Goal: Information Seeking & Learning: Learn about a topic

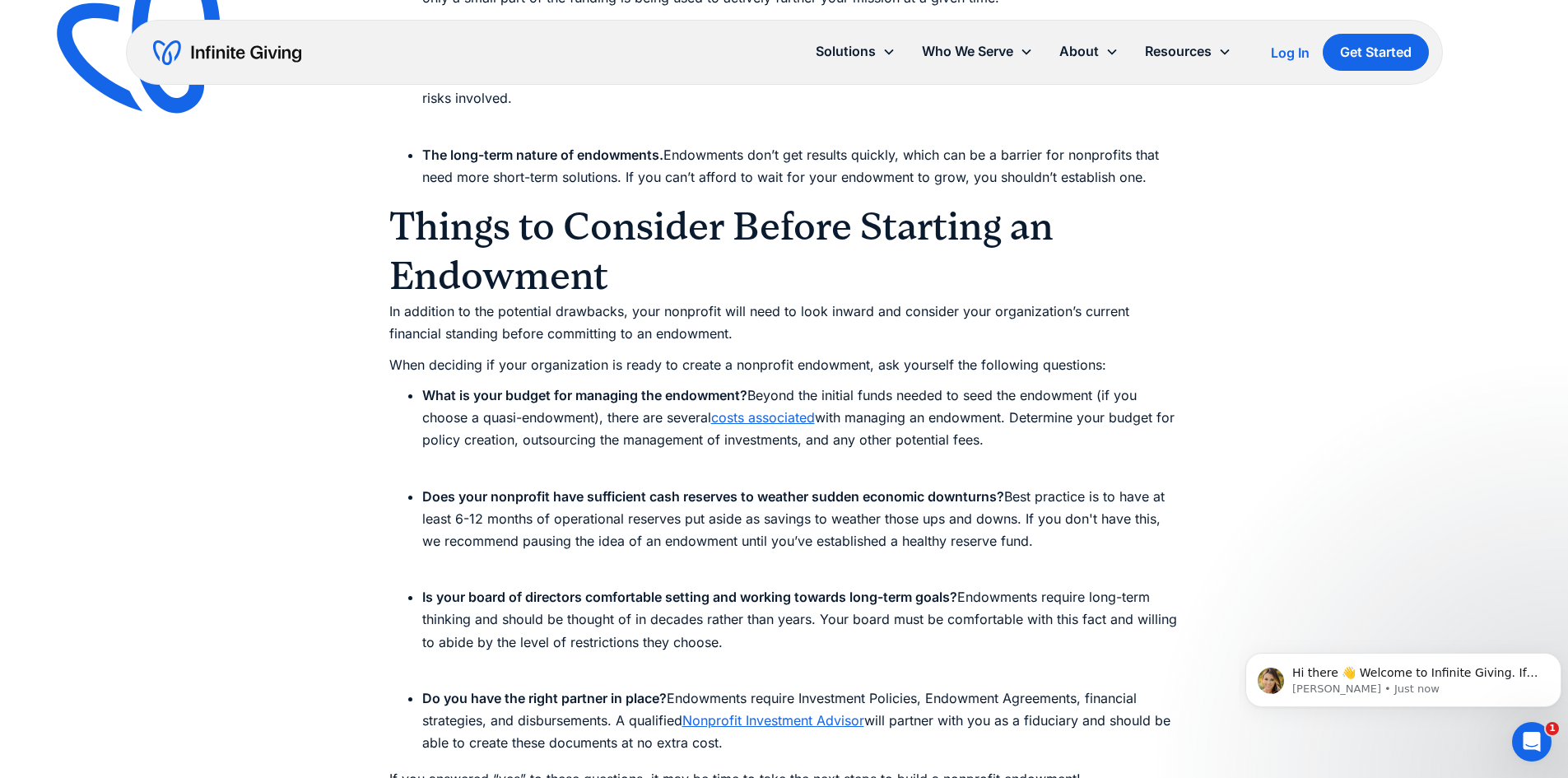
scroll to position [5102, 0]
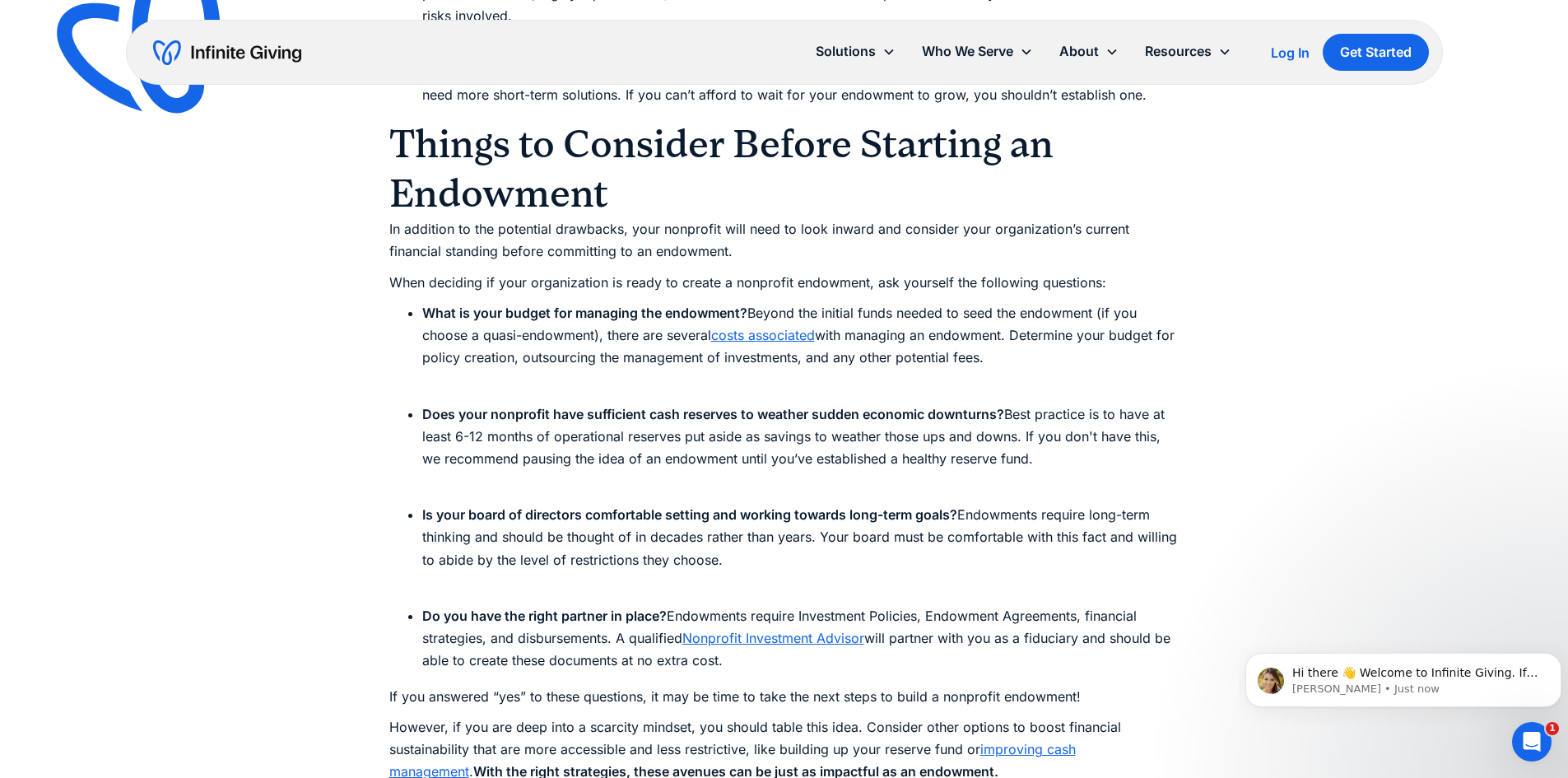
click at [944, 322] on li "What is your budget for managing the endowment? Beyond the initial funds needed…" at bounding box center [801, 347] width 757 height 89
click at [951, 345] on li "What is your budget for managing the endowment? Beyond the initial funds needed…" at bounding box center [801, 347] width 757 height 89
click at [809, 332] on link "costs associated" at bounding box center [762, 334] width 104 height 16
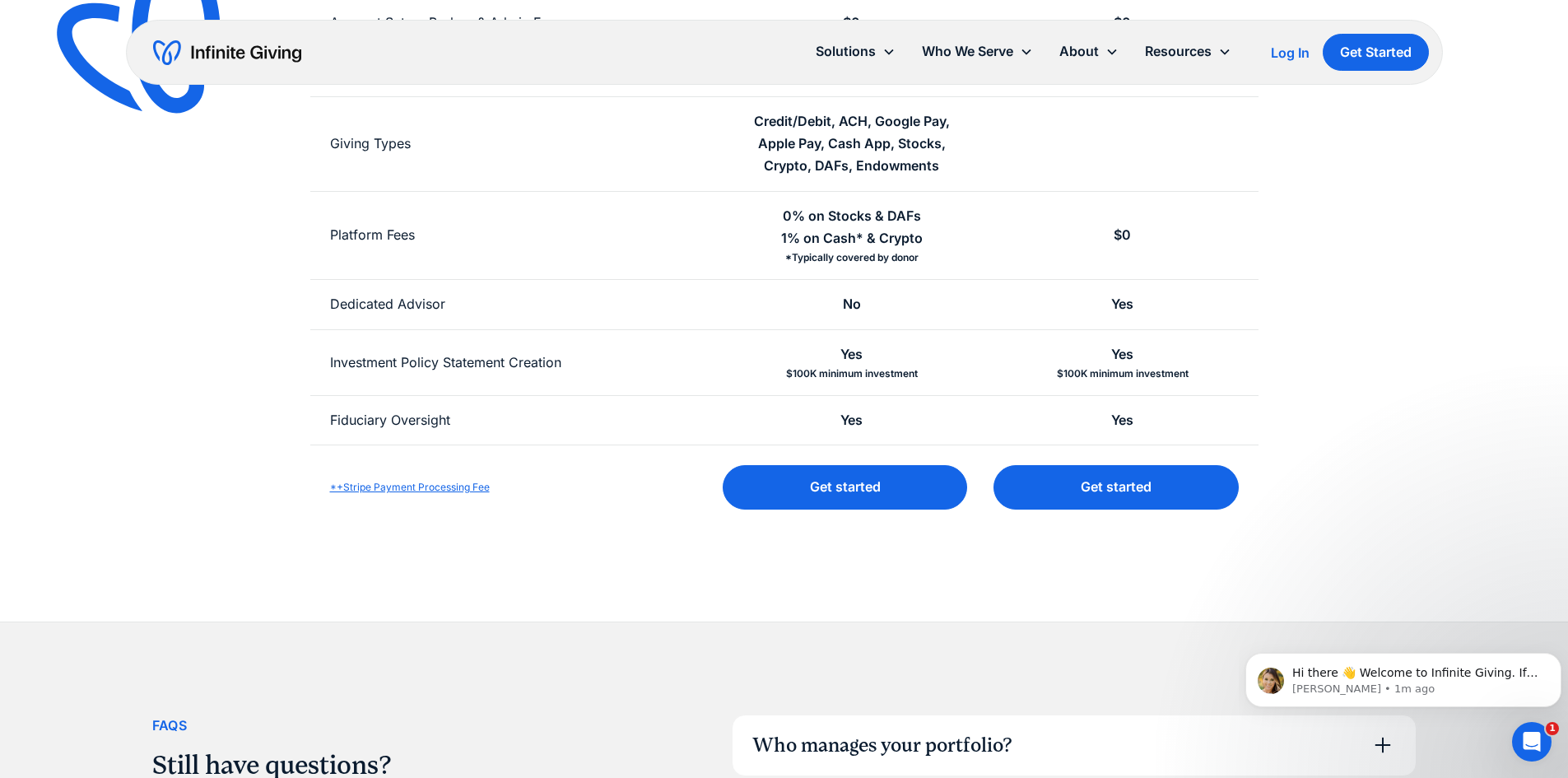
scroll to position [576, 0]
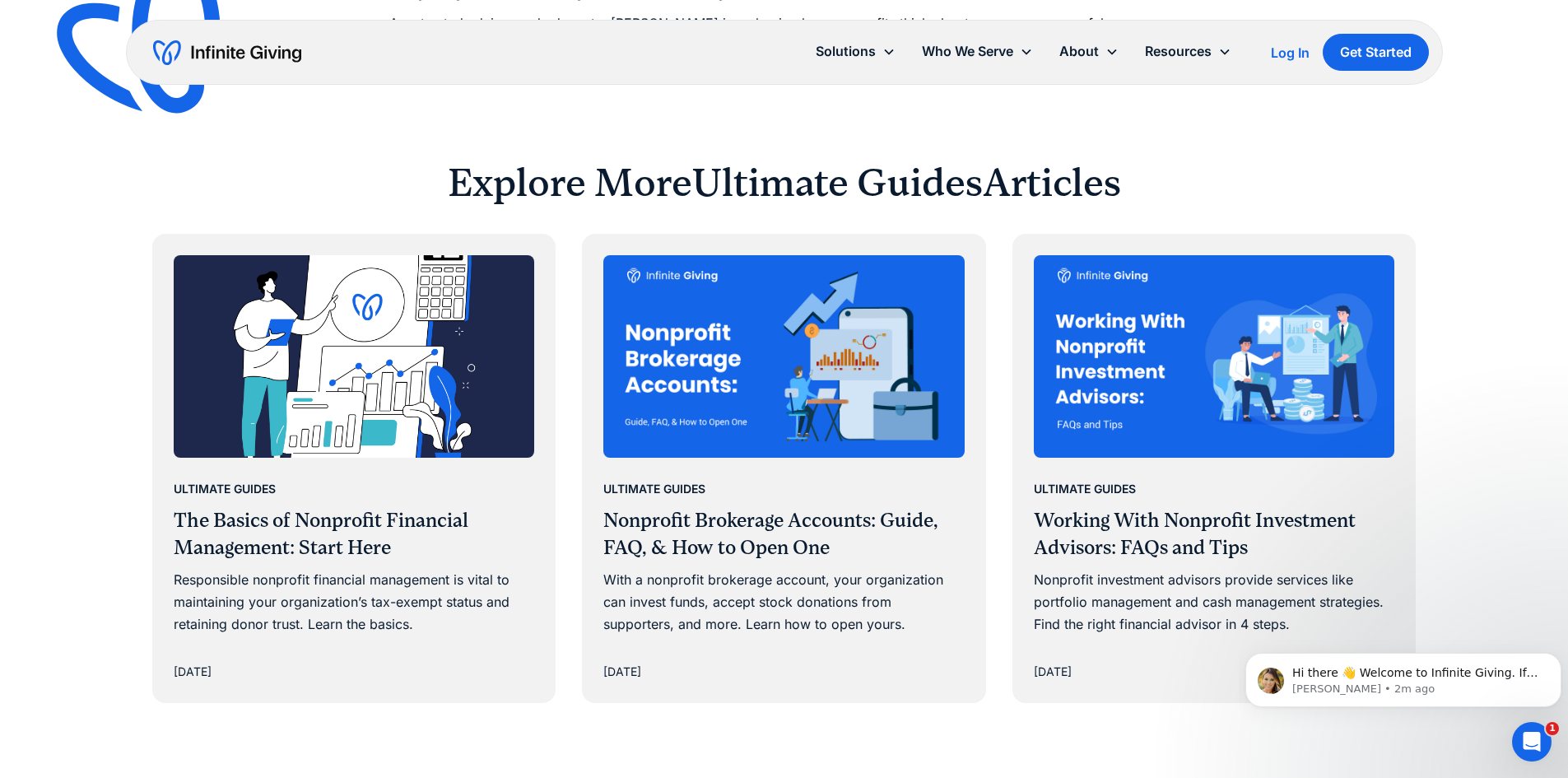
scroll to position [10532, 0]
